Goal: Task Accomplishment & Management: Manage account settings

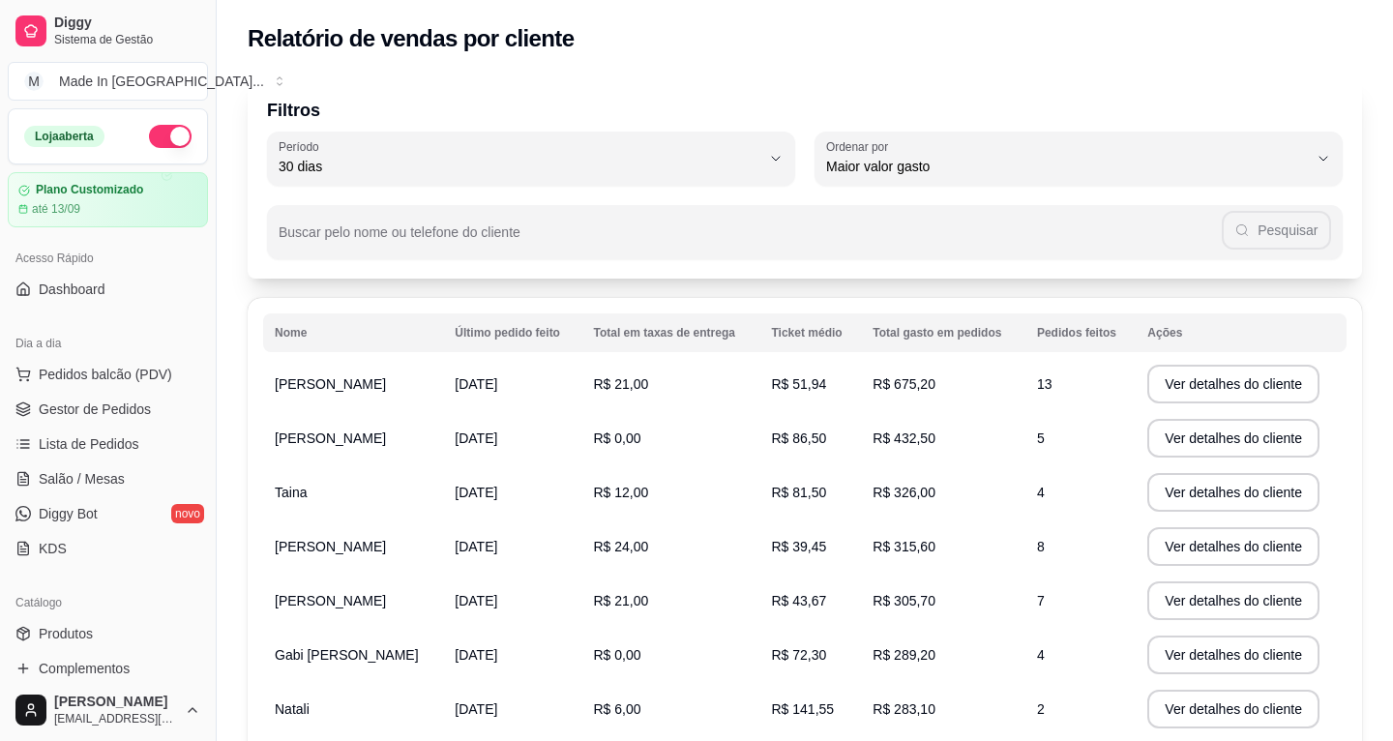
select select "30"
select select "HIGHEST_TOTAL_SPENT_WITH_ORDERS"
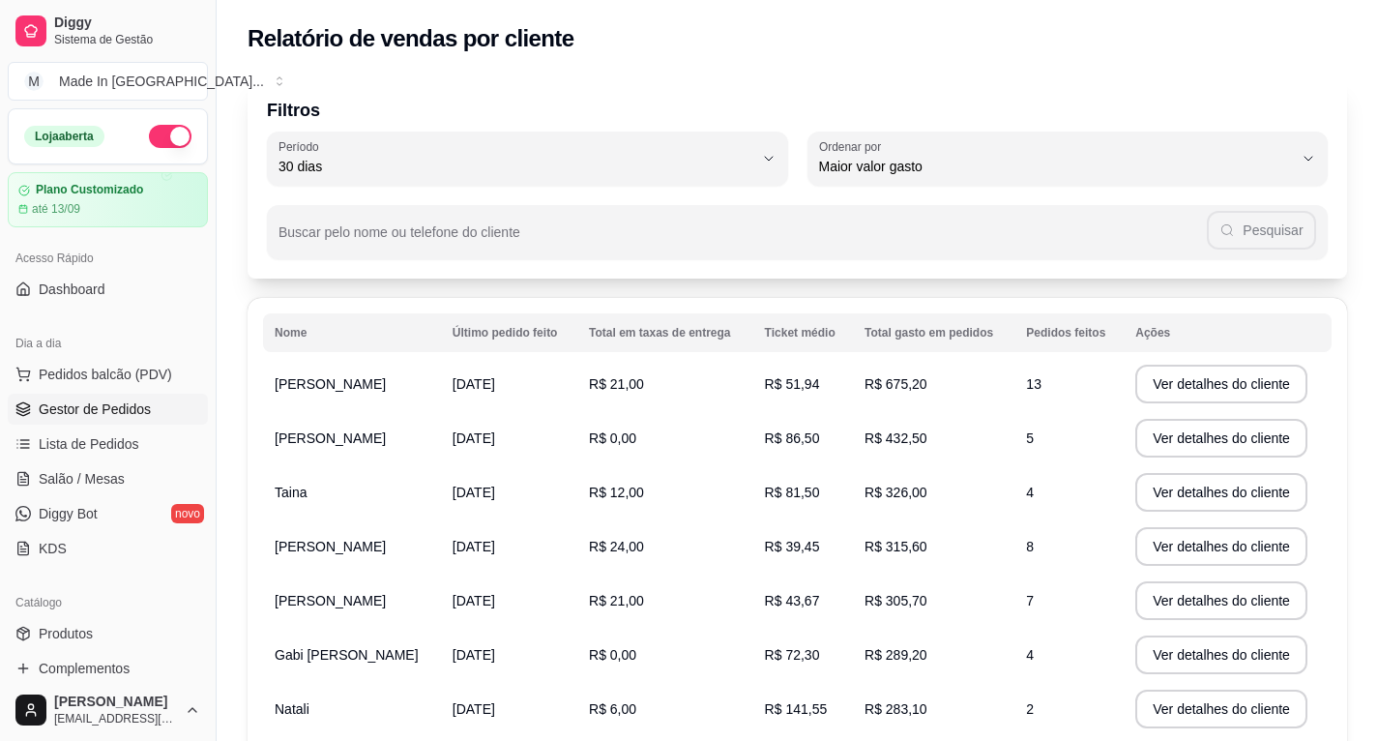
click at [124, 419] on link "Gestor de Pedidos" at bounding box center [108, 409] width 200 height 31
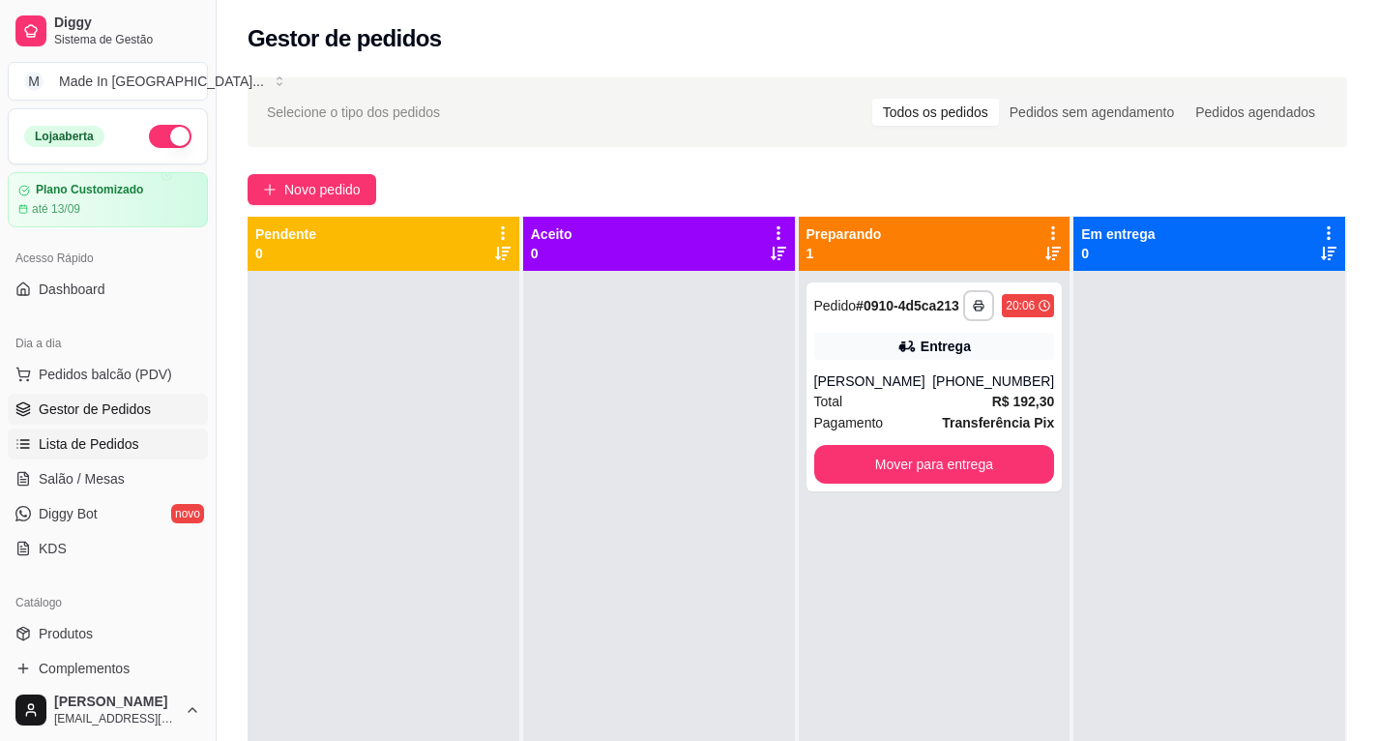
click at [107, 435] on span "Lista de Pedidos" at bounding box center [89, 443] width 101 height 19
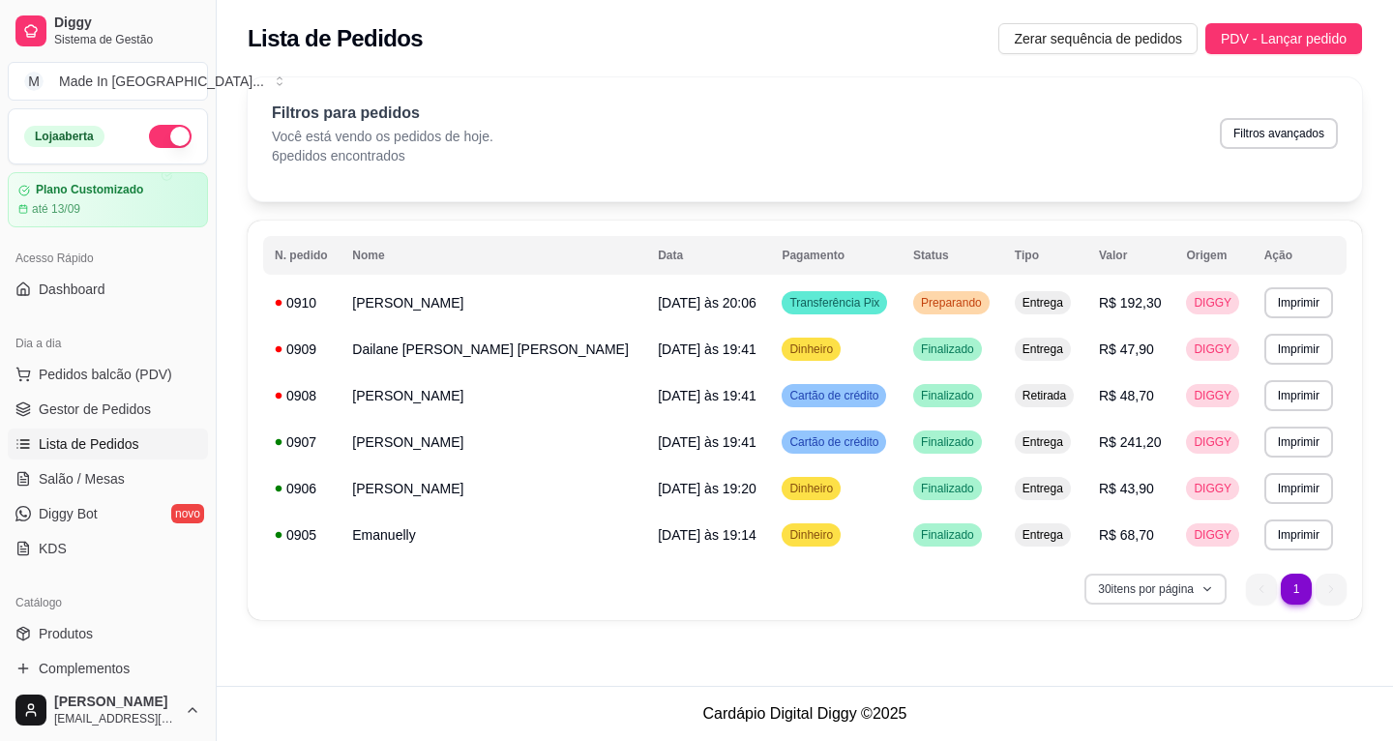
click at [1204, 592] on icon "button" at bounding box center [1207, 589] width 12 height 12
click at [950, 585] on div "30 itens por página 1 1" at bounding box center [804, 589] width 1083 height 31
click at [84, 281] on span "Dashboard" at bounding box center [72, 289] width 67 height 19
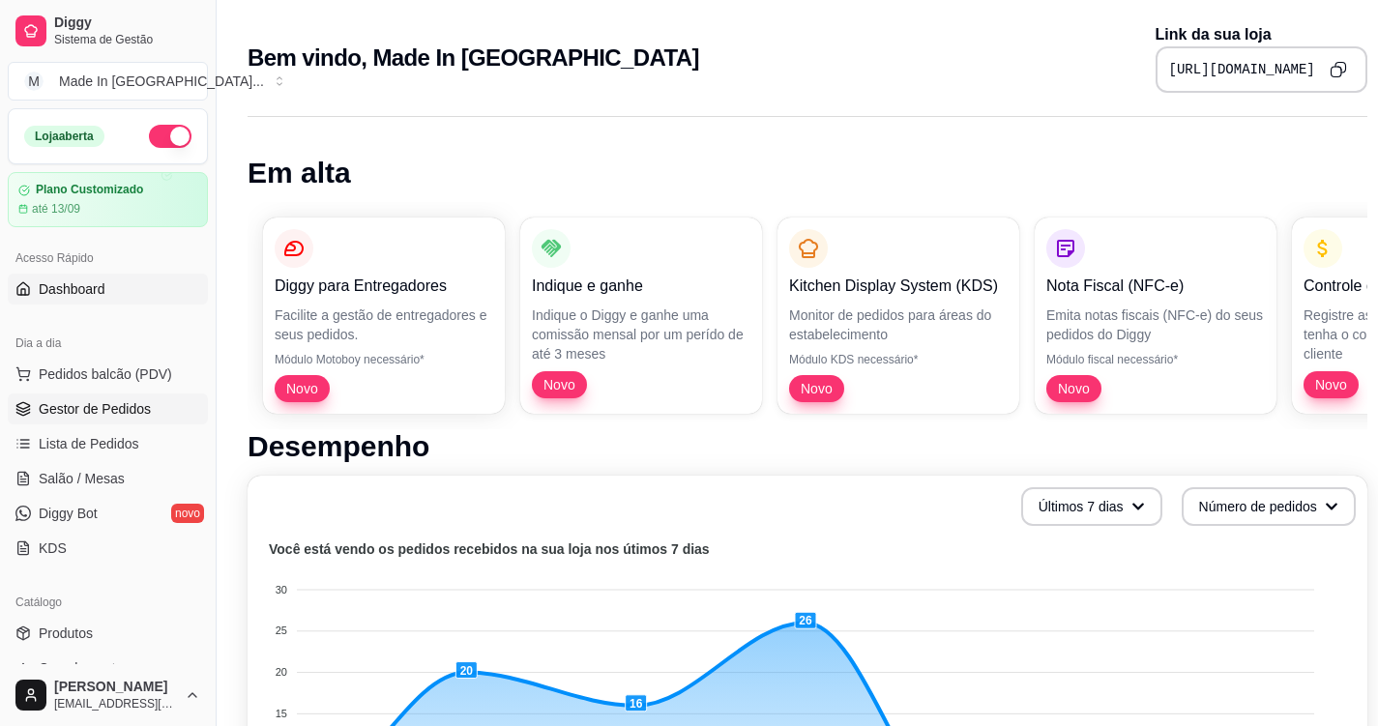
click at [55, 408] on span "Gestor de Pedidos" at bounding box center [95, 408] width 112 height 19
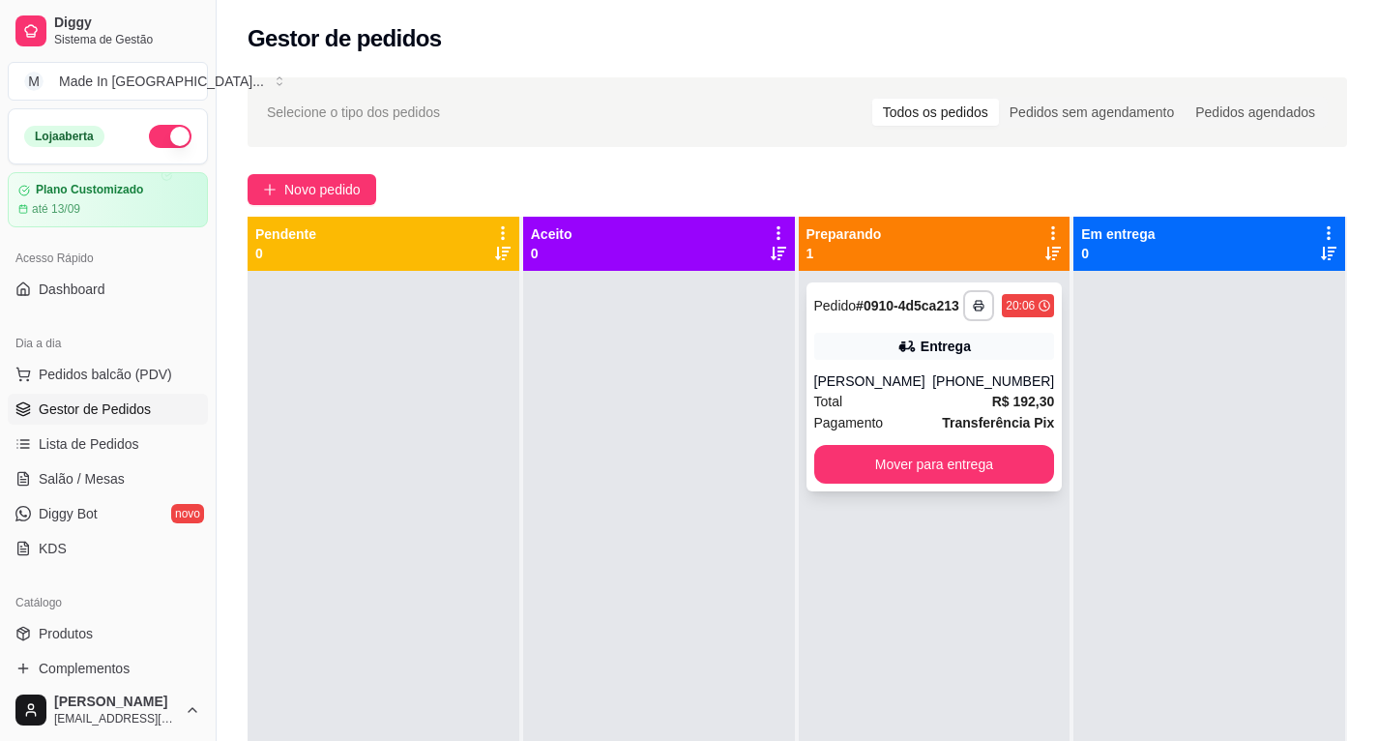
click at [855, 411] on div "Total R$ 192,30" at bounding box center [934, 401] width 241 height 21
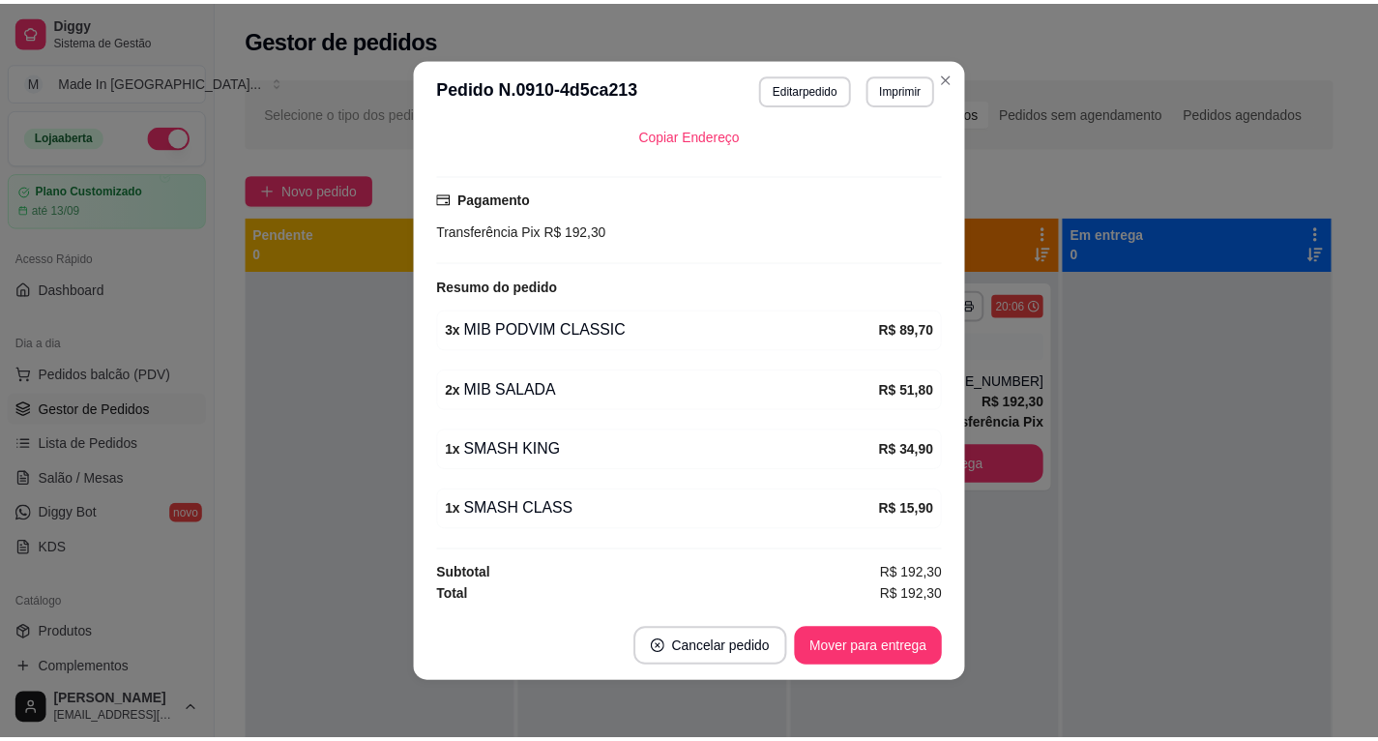
scroll to position [4, 0]
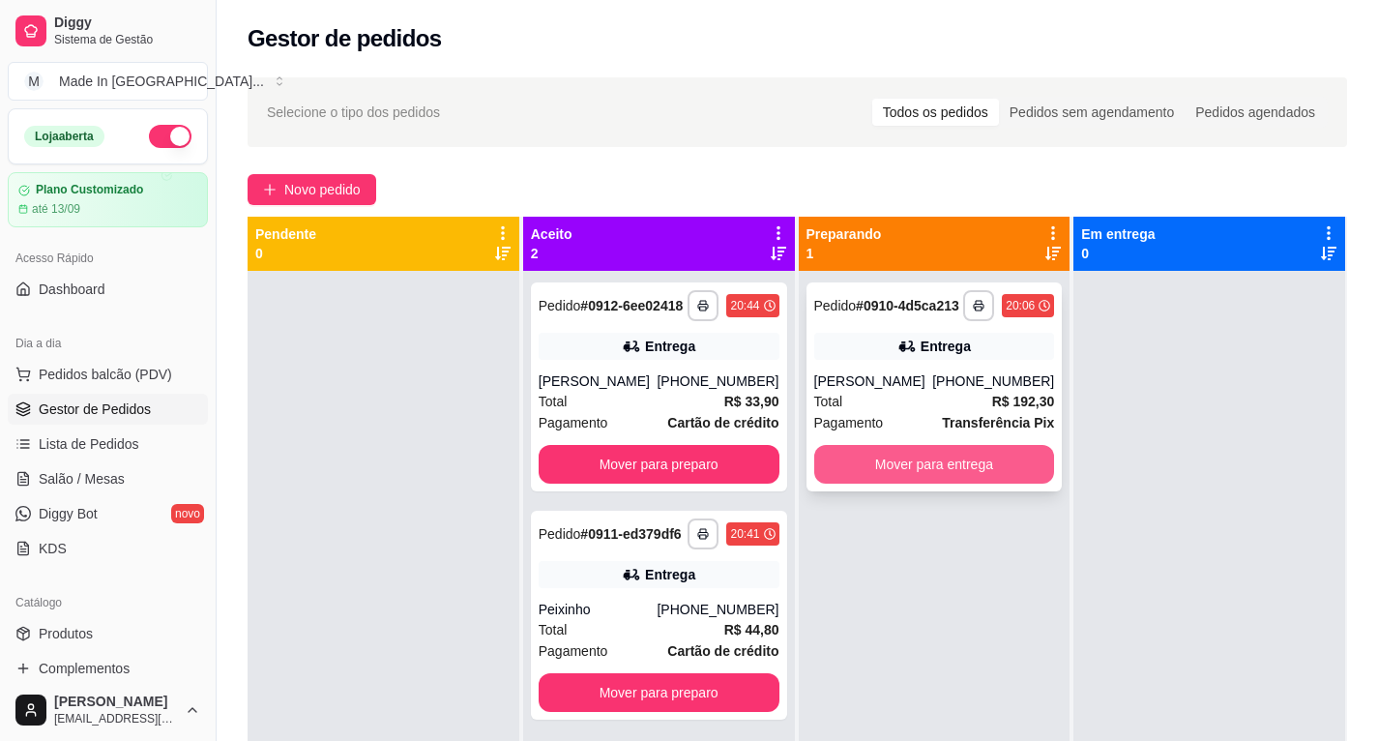
click at [890, 458] on button "Mover para entrega" at bounding box center [934, 464] width 241 height 39
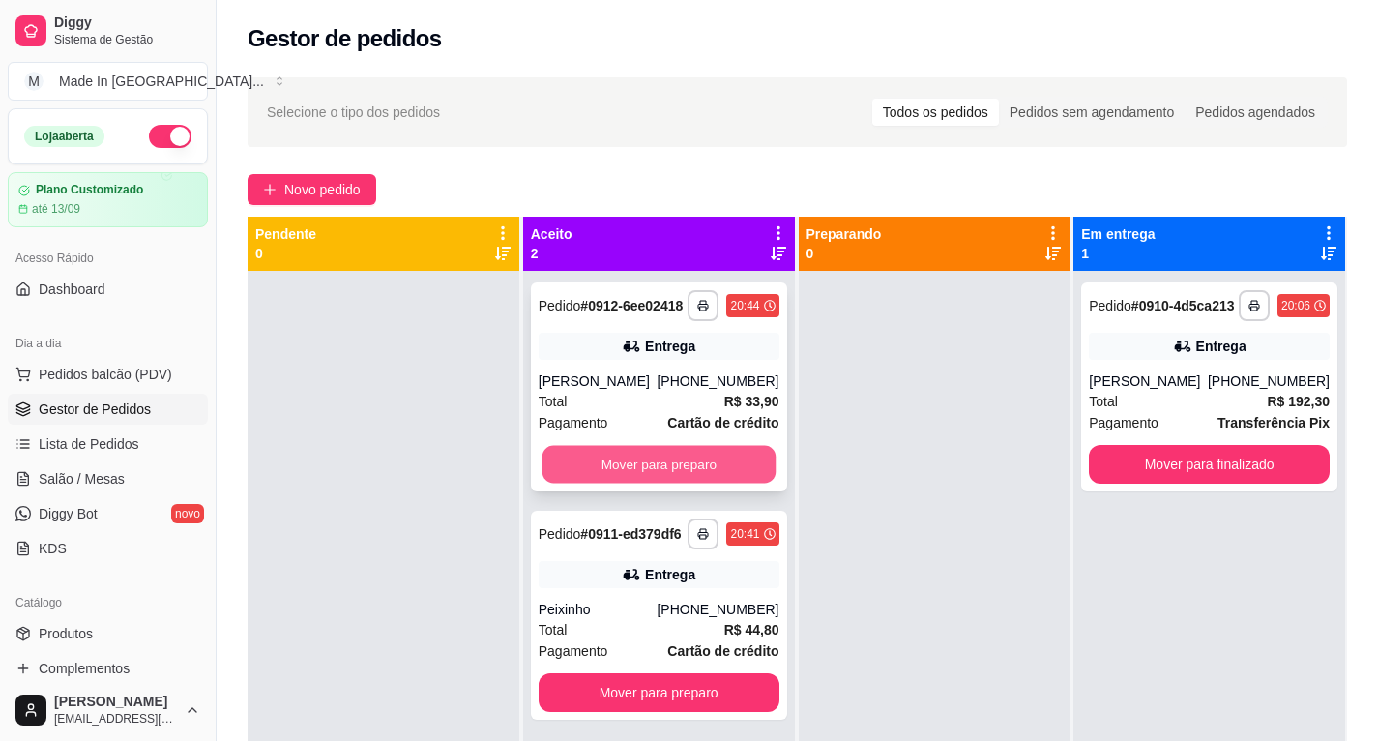
click at [708, 453] on button "Mover para preparo" at bounding box center [658, 465] width 233 height 38
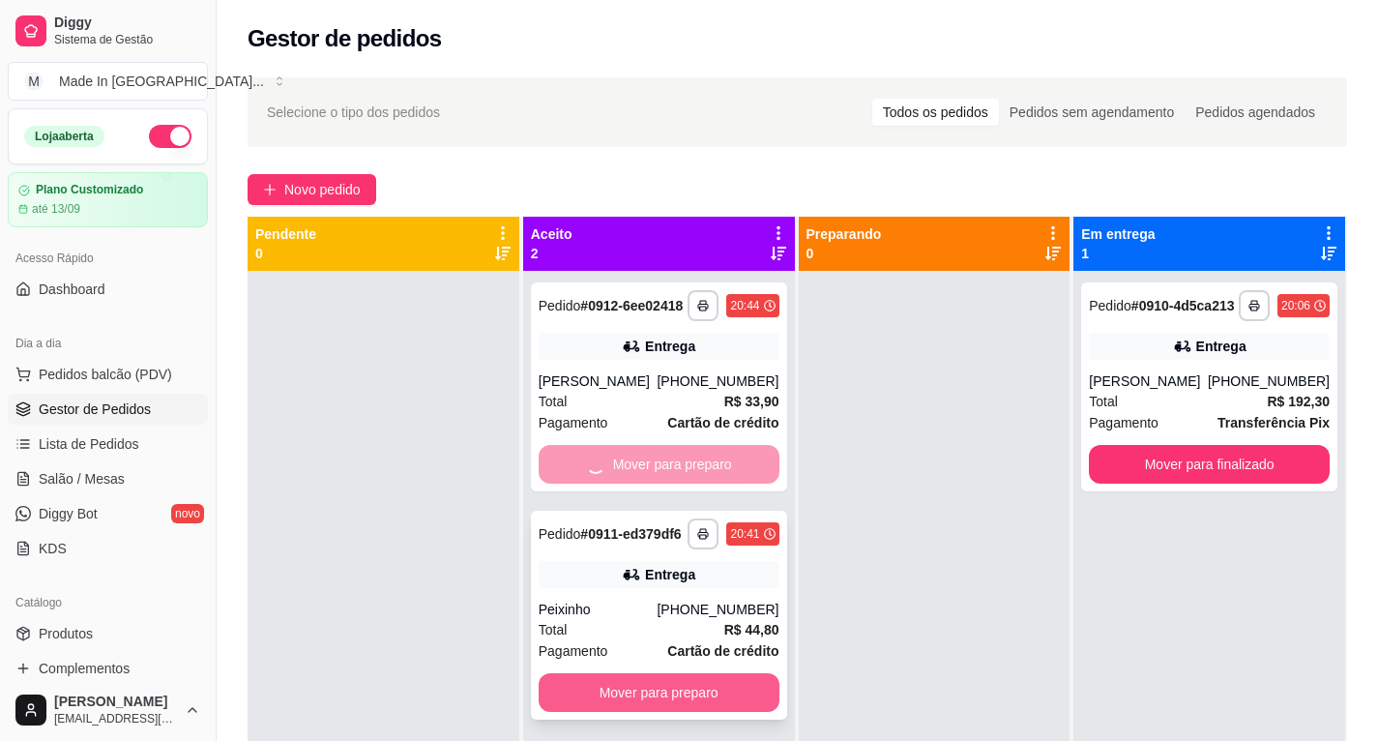
click at [695, 680] on button "Mover para preparo" at bounding box center [659, 692] width 241 height 39
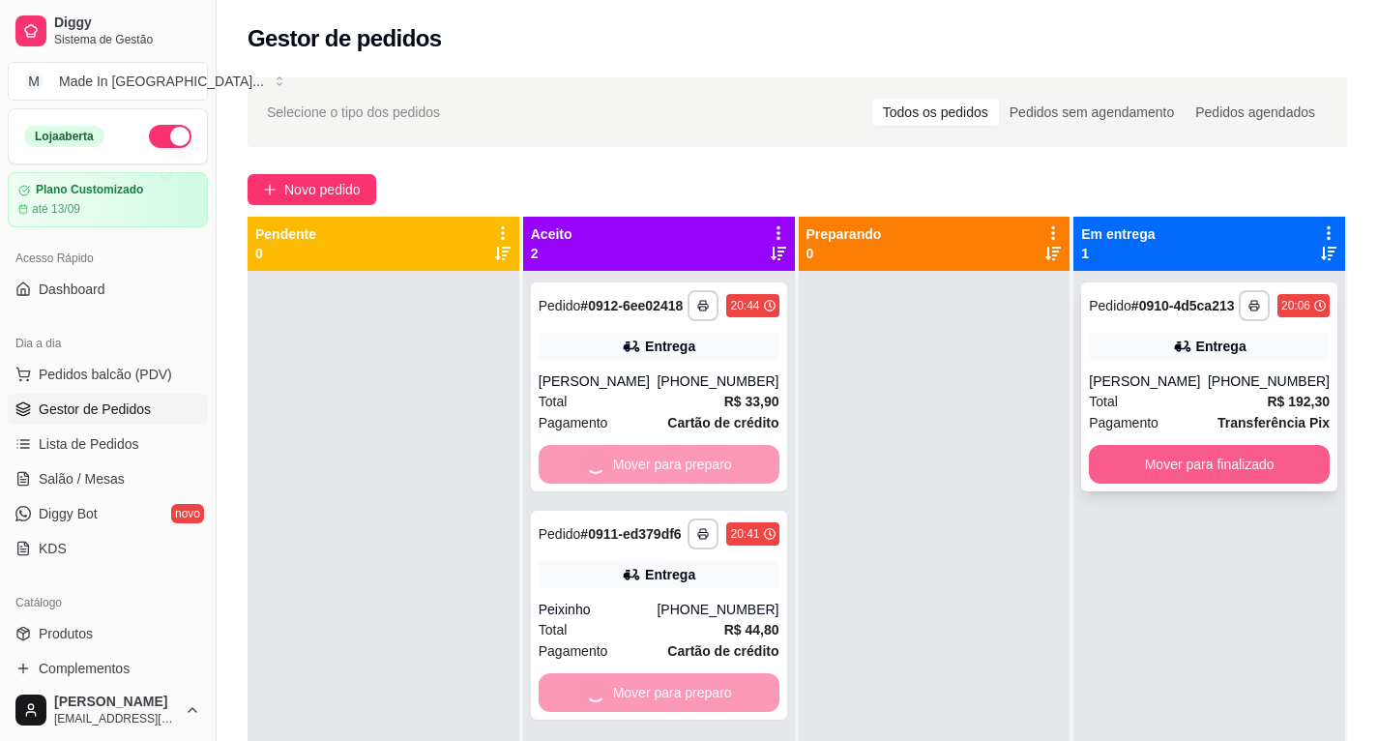
click at [1217, 471] on button "Mover para finalizado" at bounding box center [1209, 464] width 241 height 39
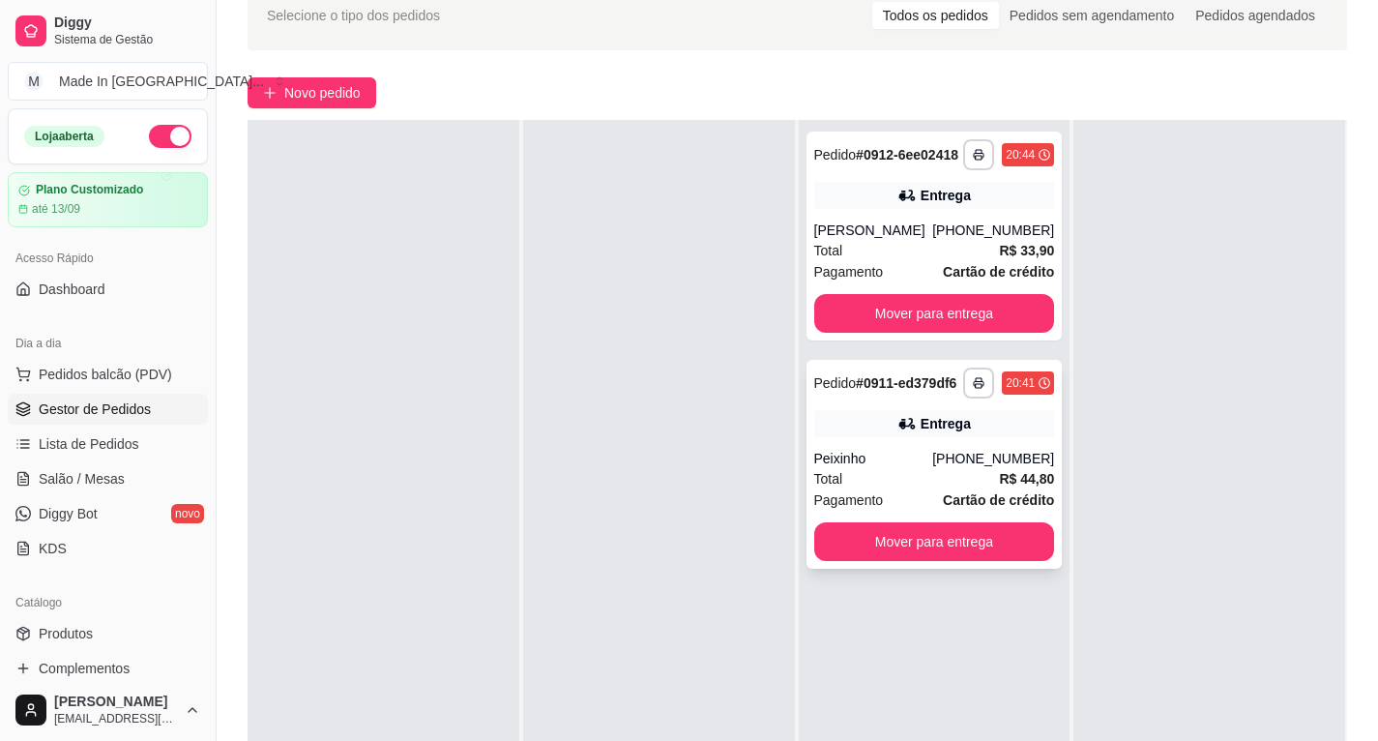
scroll to position [0, 0]
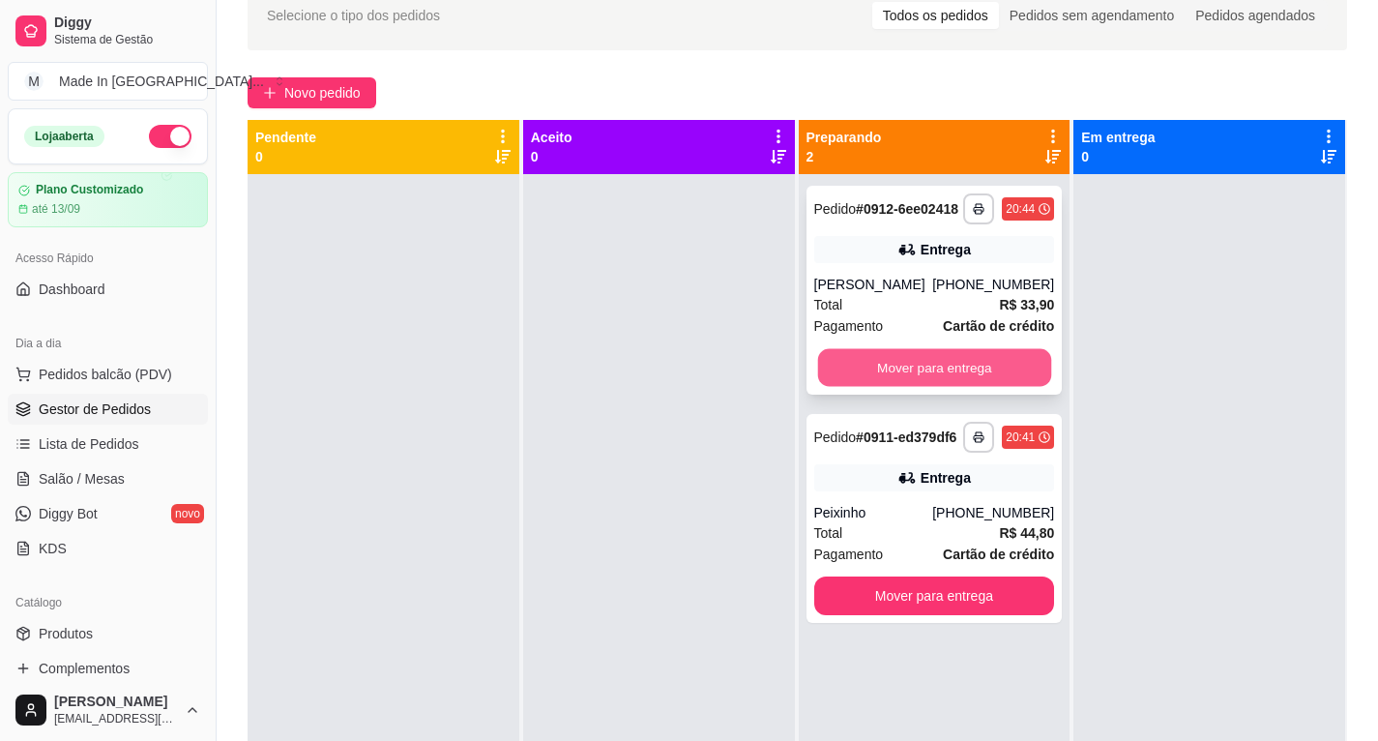
click at [876, 379] on button "Mover para entrega" at bounding box center [933, 368] width 233 height 38
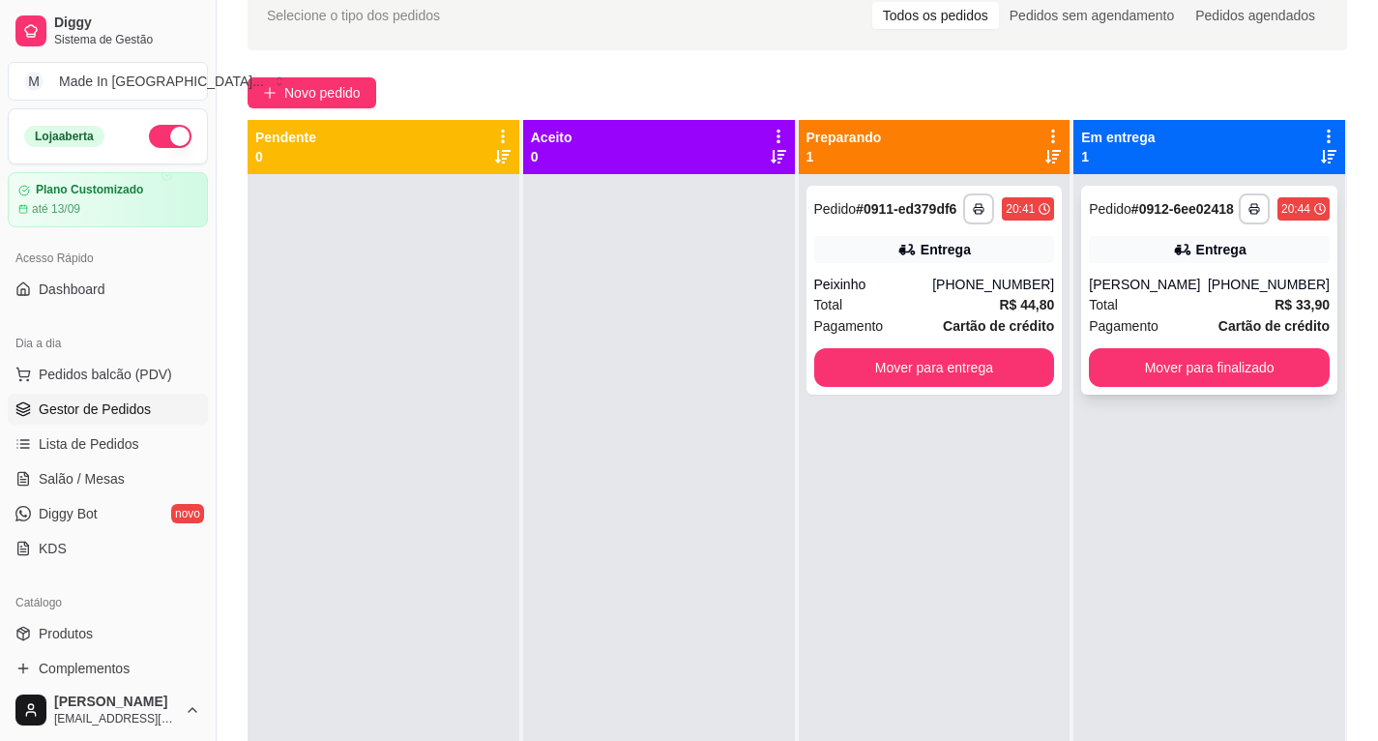
click at [503, 466] on div at bounding box center [384, 544] width 272 height 741
click at [1144, 362] on button "Mover para finalizado" at bounding box center [1209, 368] width 233 height 38
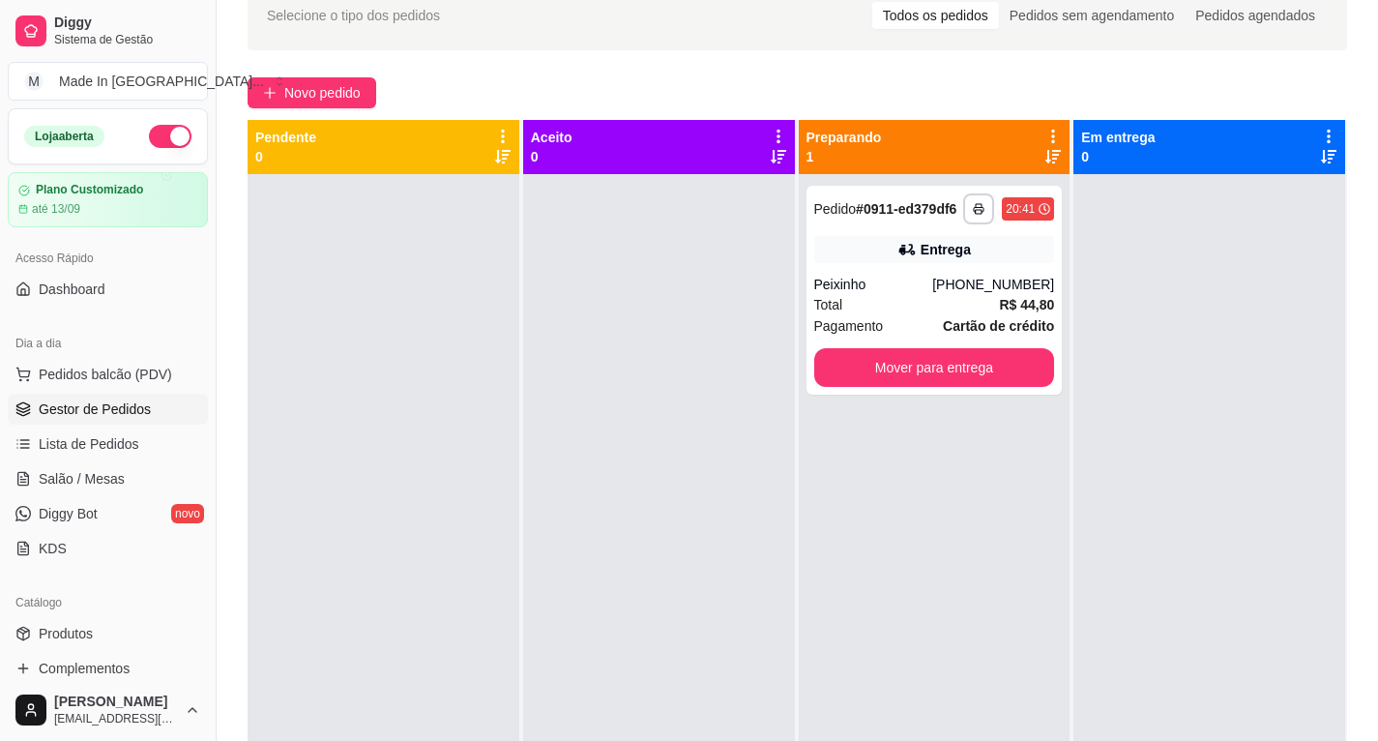
click at [783, 731] on div at bounding box center [659, 544] width 272 height 741
drag, startPoint x: 1222, startPoint y: 600, endPoint x: 1176, endPoint y: 611, distance: 46.9
click at [1221, 599] on div at bounding box center [1210, 544] width 272 height 741
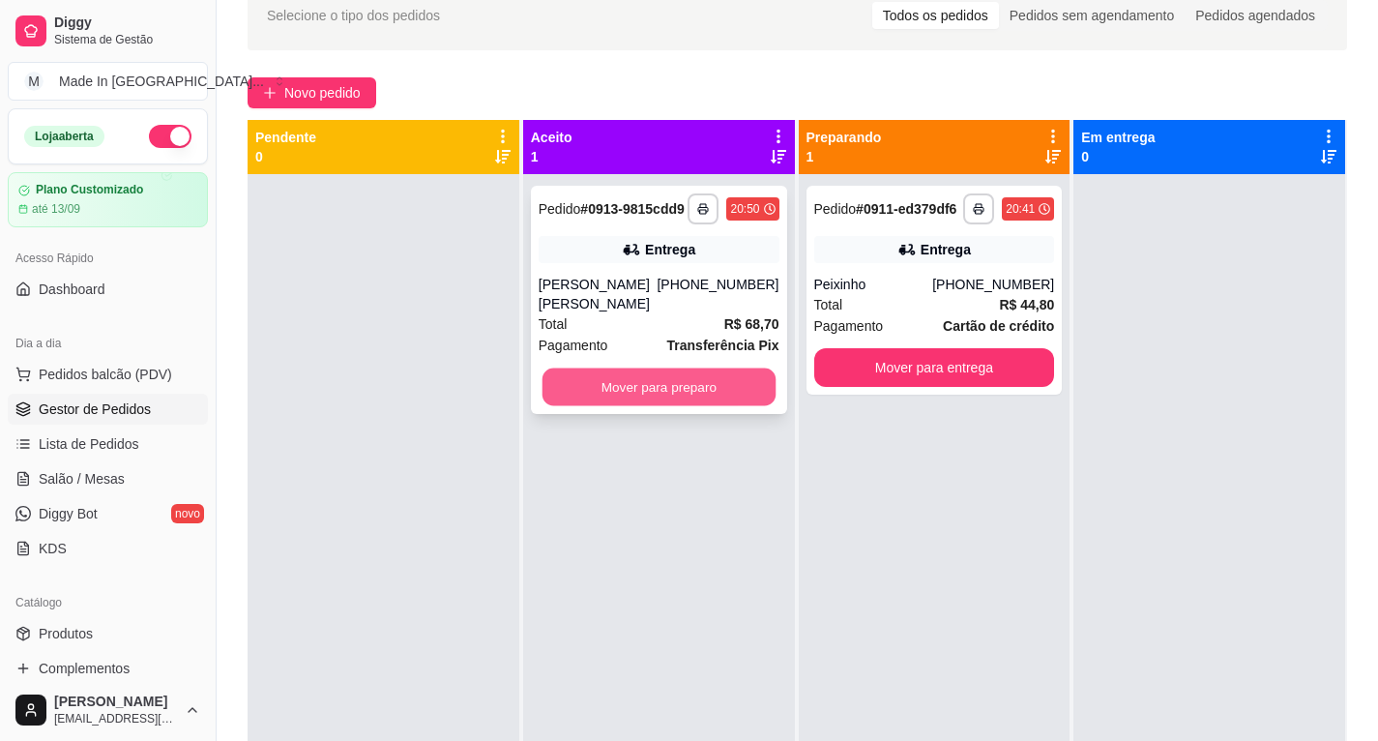
click at [685, 381] on button "Mover para preparo" at bounding box center [658, 388] width 233 height 38
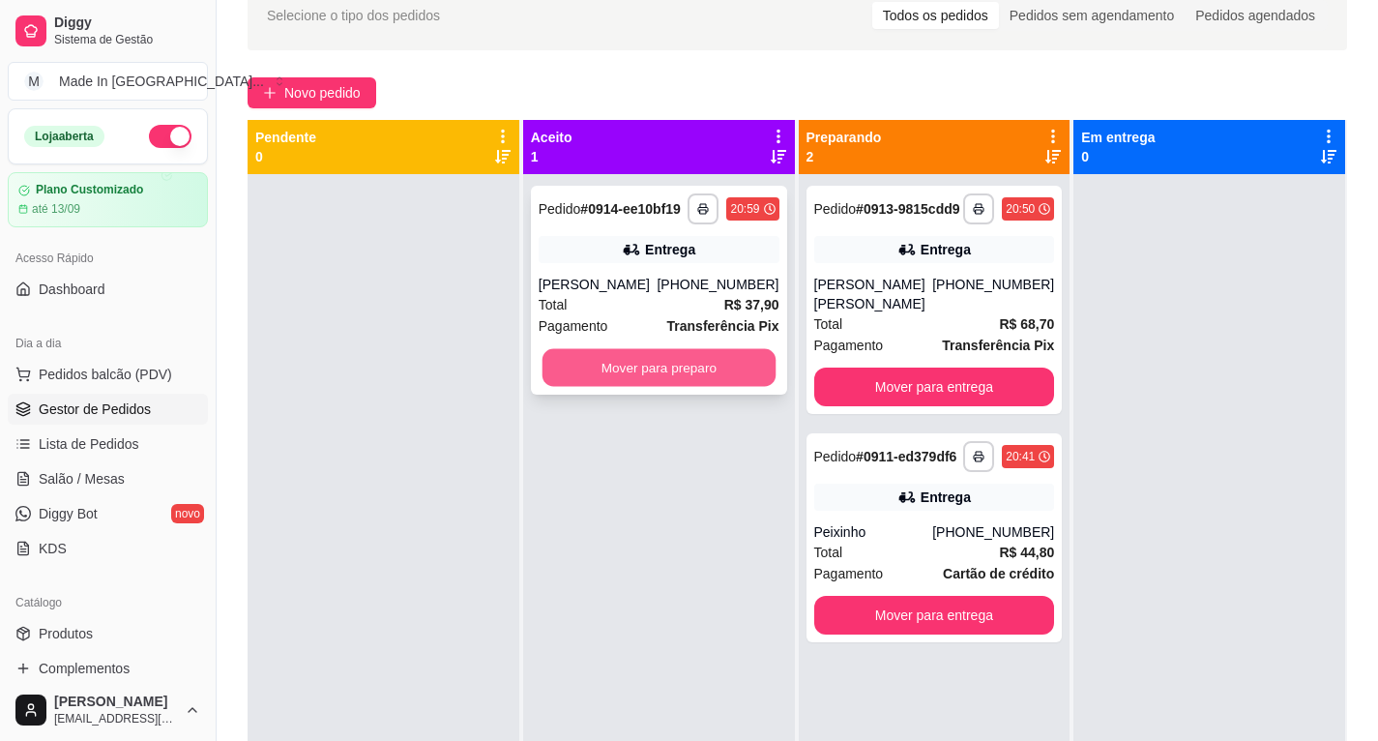
click at [673, 369] on button "Mover para preparo" at bounding box center [658, 368] width 233 height 38
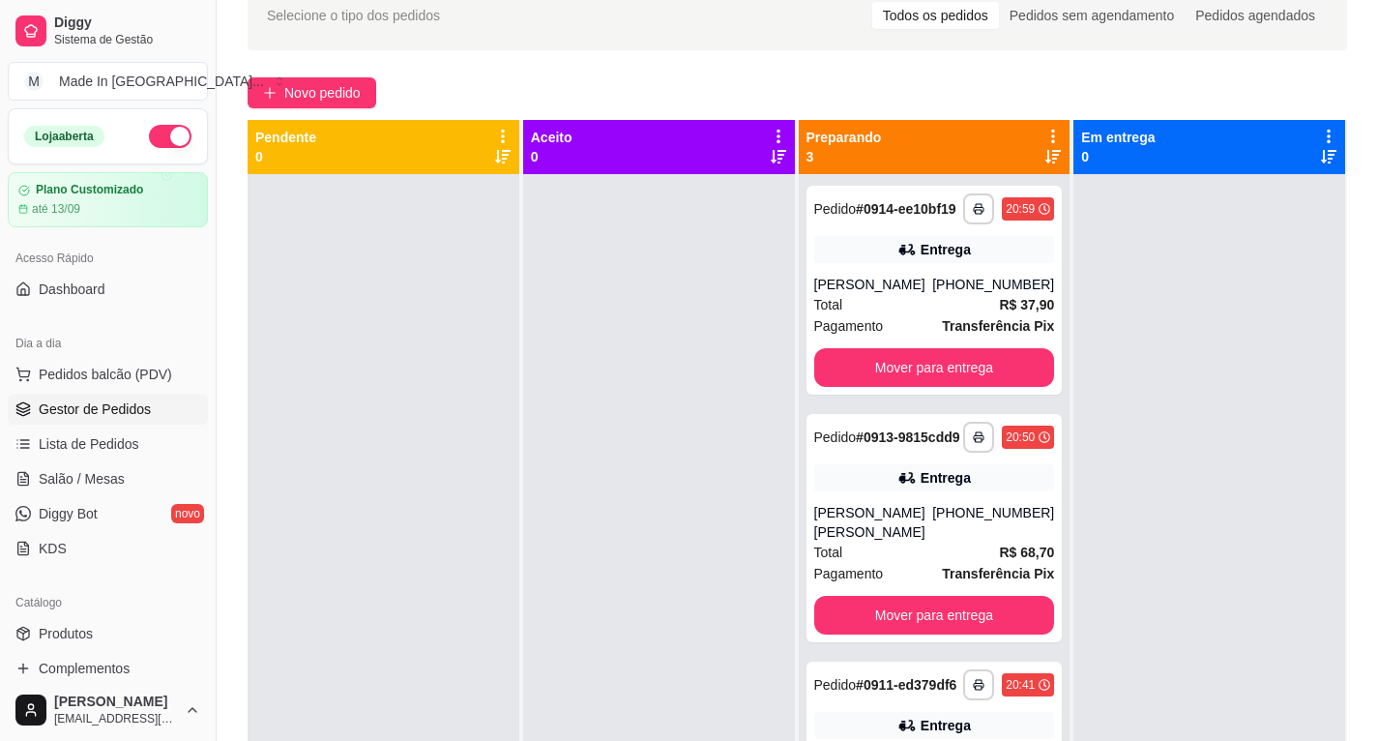
click at [1171, 517] on div at bounding box center [1210, 544] width 272 height 741
